Goal: Information Seeking & Learning: Learn about a topic

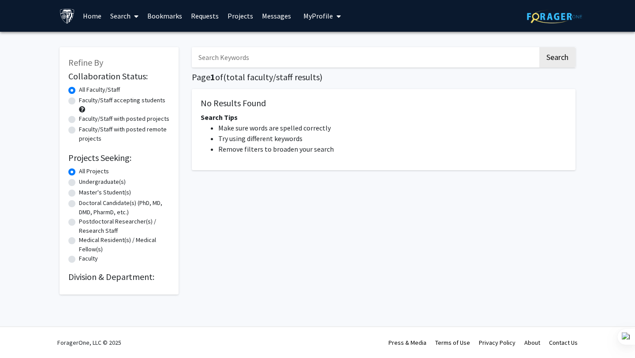
click at [286, 64] on input "Search Keywords" at bounding box center [365, 57] width 346 height 20
paste input "[PERSON_NAME]"
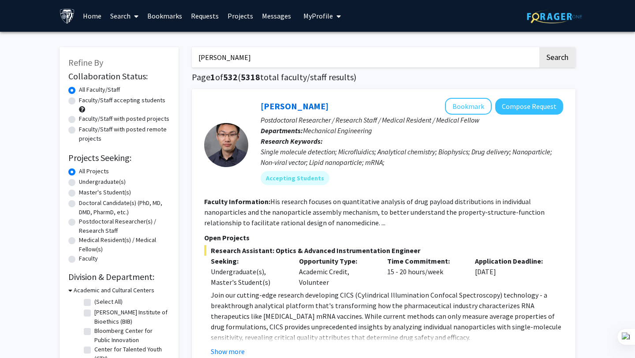
type input "[PERSON_NAME]"
click at [539, 47] on button "Search" at bounding box center [557, 57] width 36 height 20
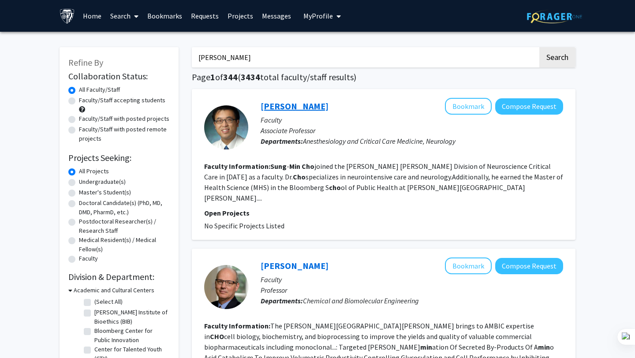
click at [296, 103] on link "[PERSON_NAME]" at bounding box center [295, 106] width 68 height 11
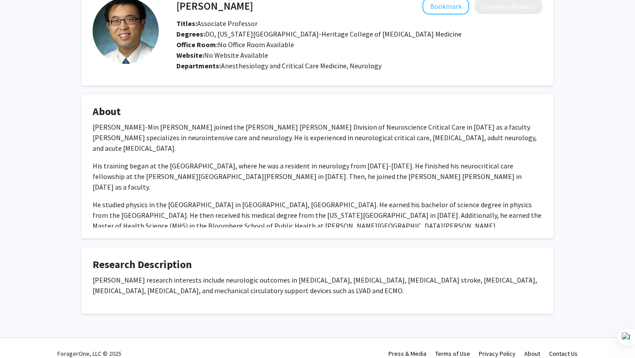
scroll to position [10, 0]
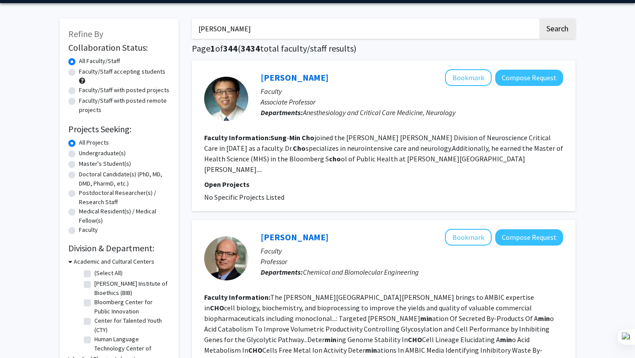
scroll to position [20, 0]
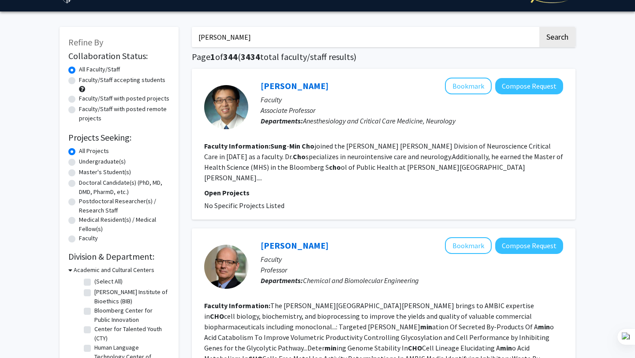
click at [93, 158] on label "Undergraduate(s)" at bounding box center [102, 161] width 47 height 9
click at [85, 158] on input "Undergraduate(s)" at bounding box center [82, 160] width 6 height 6
radio input "true"
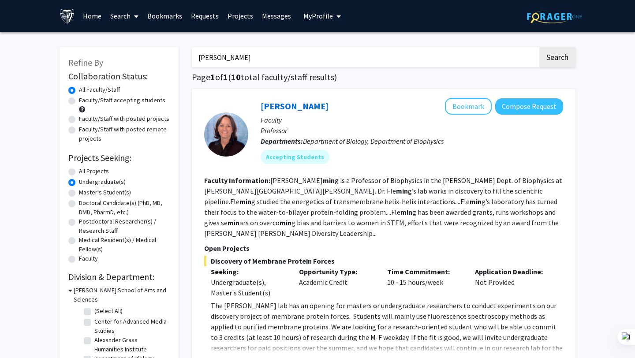
click at [268, 57] on input "[PERSON_NAME]" at bounding box center [365, 57] width 346 height 20
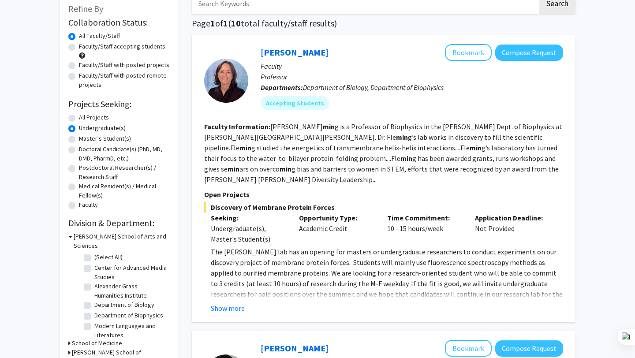
scroll to position [58, 0]
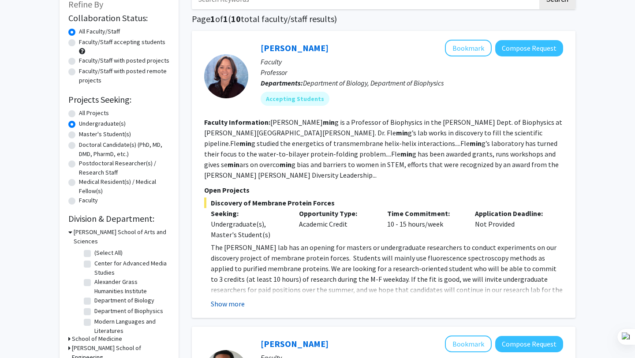
click at [231, 299] on button "Show more" at bounding box center [228, 304] width 34 height 11
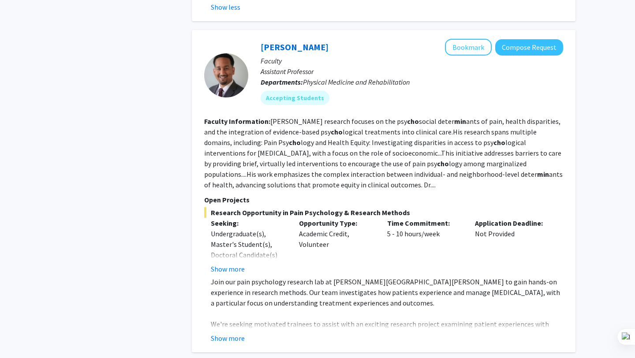
scroll to position [485, 0]
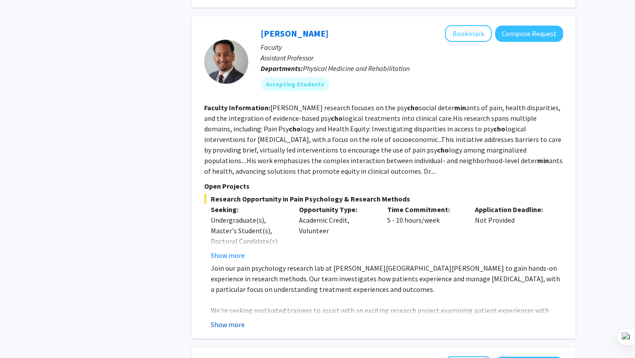
click at [237, 319] on button "Show more" at bounding box center [228, 324] width 34 height 11
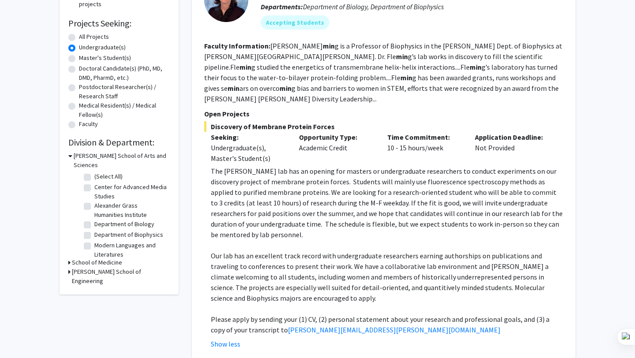
scroll to position [0, 0]
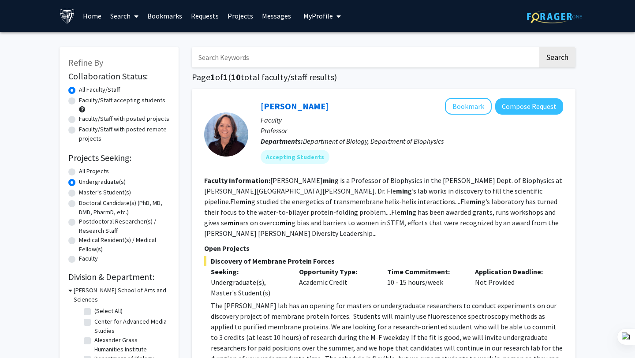
click at [251, 57] on input "Search Keywords" at bounding box center [365, 57] width 346 height 20
type input "publication"
click at [539, 47] on button "Search" at bounding box center [557, 57] width 36 height 20
radio input "true"
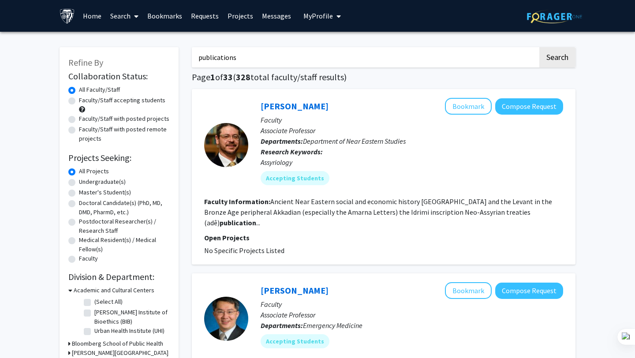
type input "publications"
click at [539, 47] on button "Search" at bounding box center [557, 57] width 36 height 20
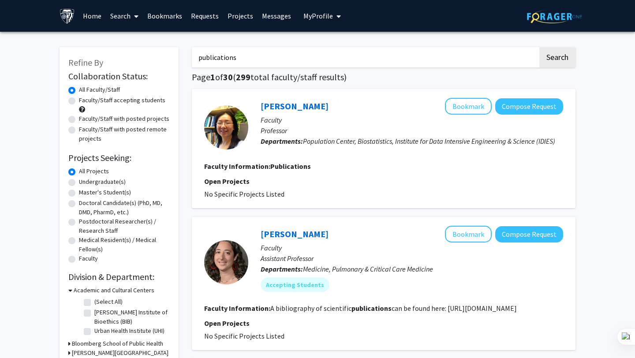
click at [90, 122] on label "Faculty/Staff with posted projects" at bounding box center [124, 118] width 90 height 9
click at [85, 120] on input "Faculty/Staff with posted projects" at bounding box center [82, 117] width 6 height 6
radio input "true"
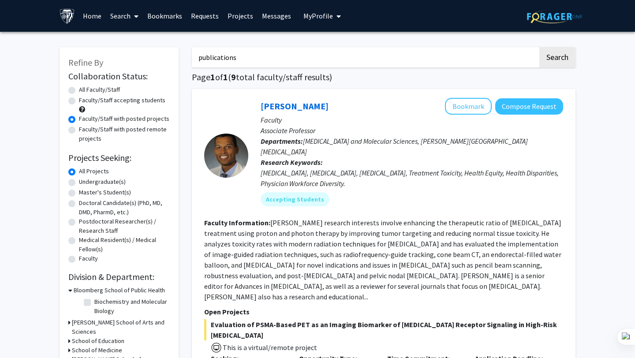
click at [244, 59] on input "publications" at bounding box center [365, 57] width 346 height 20
click at [539, 47] on button "Search" at bounding box center [557, 57] width 36 height 20
radio input "true"
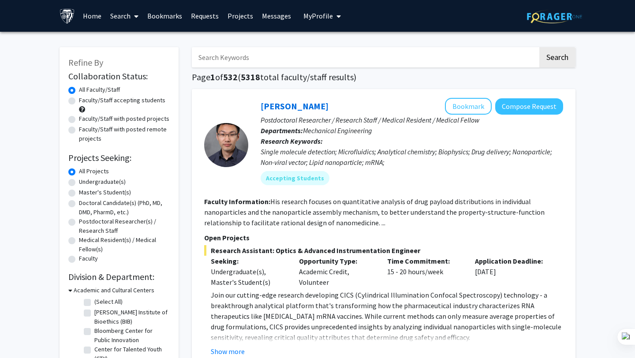
scroll to position [37, 0]
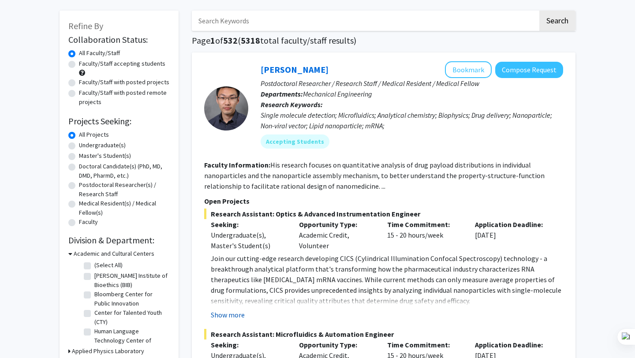
click at [240, 312] on button "Show more" at bounding box center [228, 315] width 34 height 11
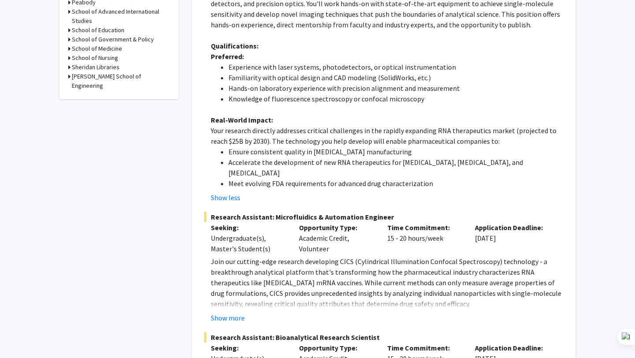
scroll to position [451, 0]
click at [237, 312] on button "Show more" at bounding box center [228, 317] width 34 height 11
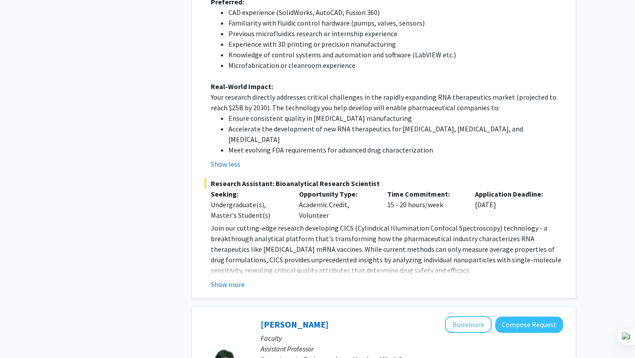
scroll to position [955, 0]
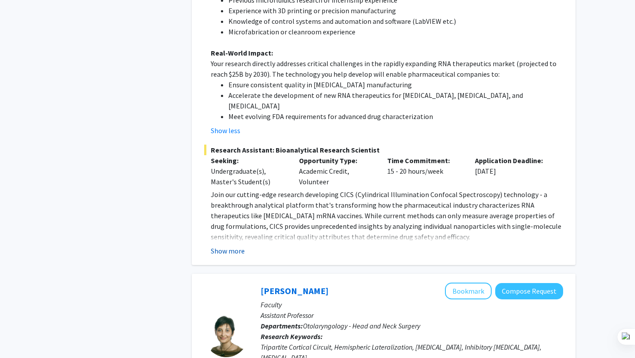
click at [229, 246] on button "Show more" at bounding box center [228, 251] width 34 height 11
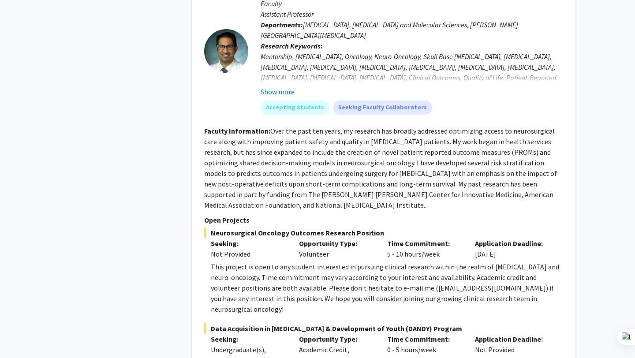
scroll to position [4146, 0]
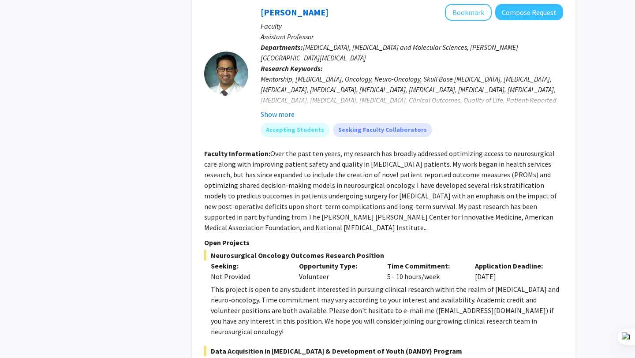
scroll to position [4120, 0]
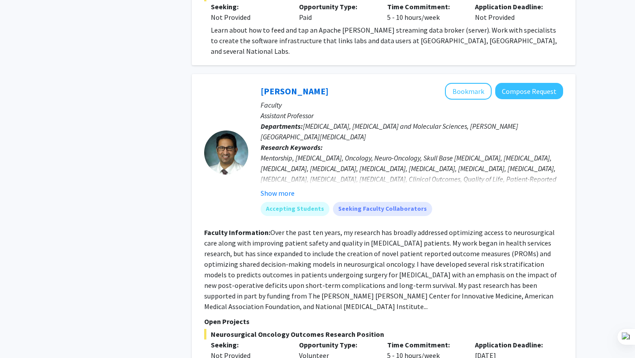
scroll to position [4041, 0]
click at [365, 228] on fg-read-more "Over the past ten years, my research has broadly addressed optimizing access to…" at bounding box center [380, 269] width 353 height 83
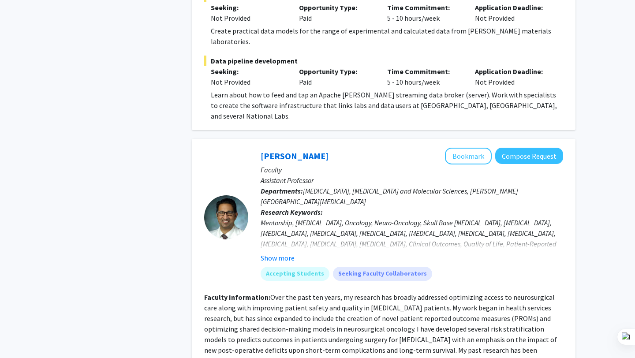
scroll to position [3976, 0]
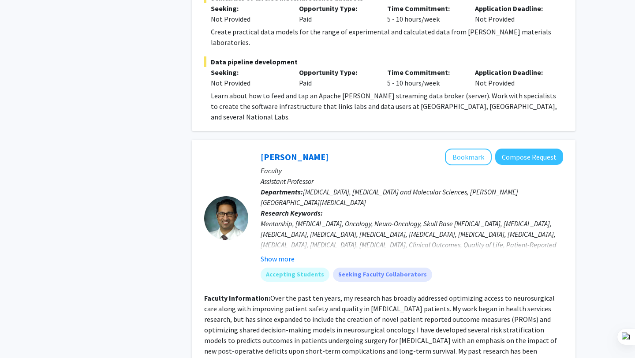
click at [294, 254] on div "Show more" at bounding box center [412, 259] width 303 height 11
click at [292, 254] on button "Show more" at bounding box center [278, 259] width 34 height 11
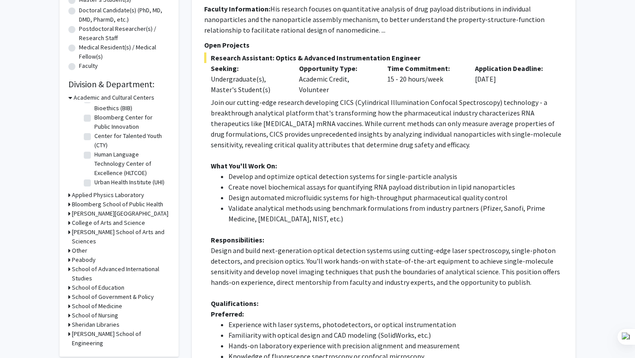
scroll to position [0, 0]
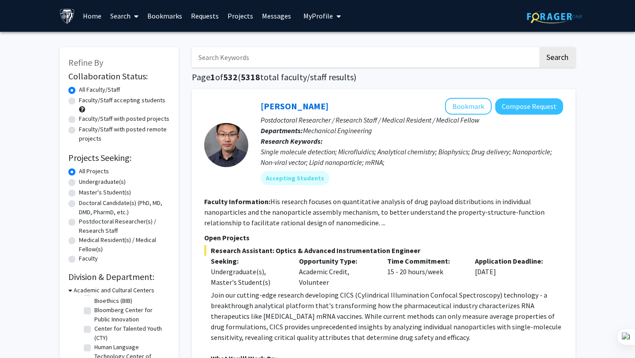
click at [247, 64] on input "Search Keywords" at bounding box center [365, 57] width 346 height 20
type input "thoracic"
click at [539, 47] on button "Search" at bounding box center [557, 57] width 36 height 20
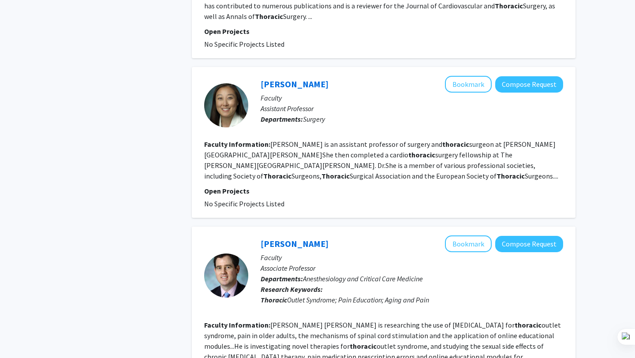
scroll to position [839, 0]
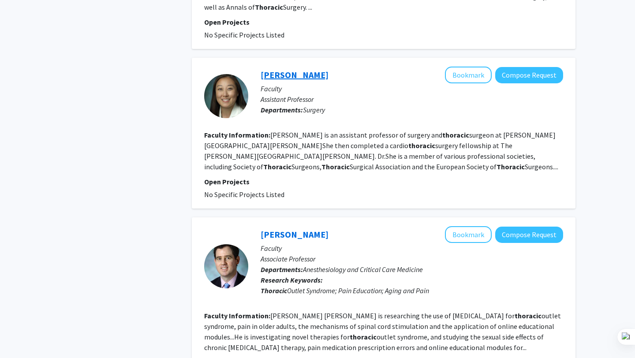
click at [277, 69] on link "[PERSON_NAME]" at bounding box center [295, 74] width 68 height 11
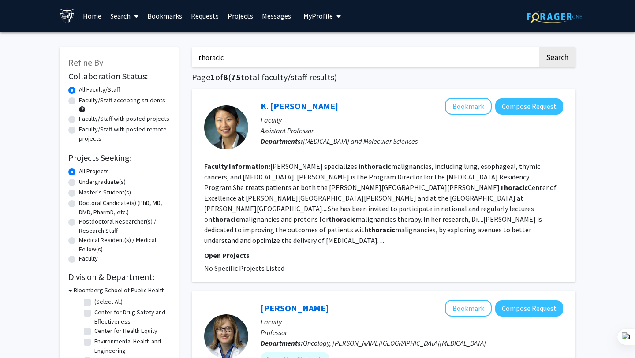
click at [258, 58] on input "thoracic" at bounding box center [365, 57] width 346 height 20
click at [539, 47] on button "Search" at bounding box center [557, 57] width 36 height 20
click at [102, 122] on label "Faculty/Staff with posted projects" at bounding box center [124, 118] width 90 height 9
click at [85, 120] on input "Faculty/Staff with posted projects" at bounding box center [82, 117] width 6 height 6
radio input "true"
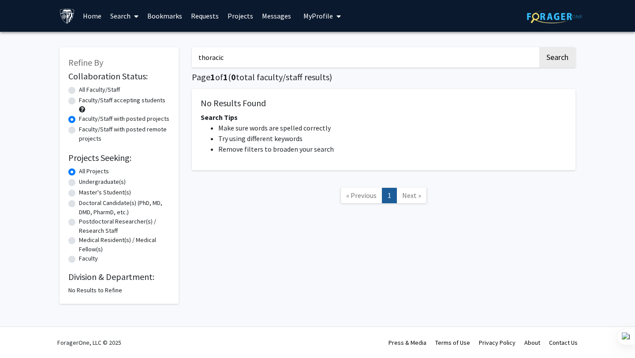
click at [113, 101] on label "Faculty/Staff accepting students" at bounding box center [122, 100] width 86 height 9
click at [85, 101] on input "Faculty/Staff accepting students" at bounding box center [82, 99] width 6 height 6
radio input "true"
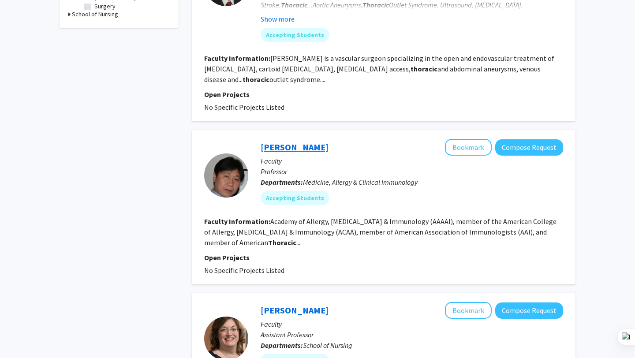
scroll to position [479, 0]
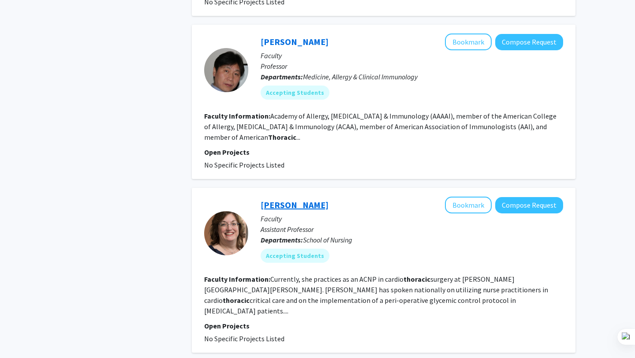
click at [285, 199] on link "[PERSON_NAME]" at bounding box center [295, 204] width 68 height 11
